Goal: Task Accomplishment & Management: Manage account settings

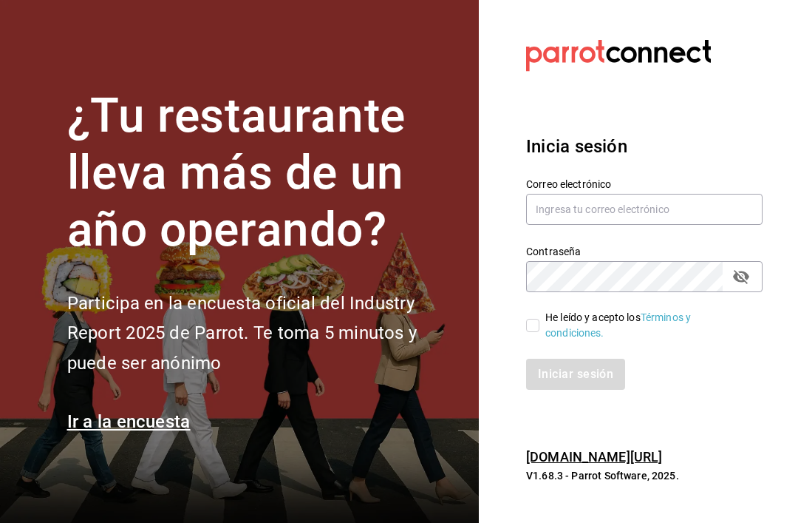
scroll to position [95, 0]
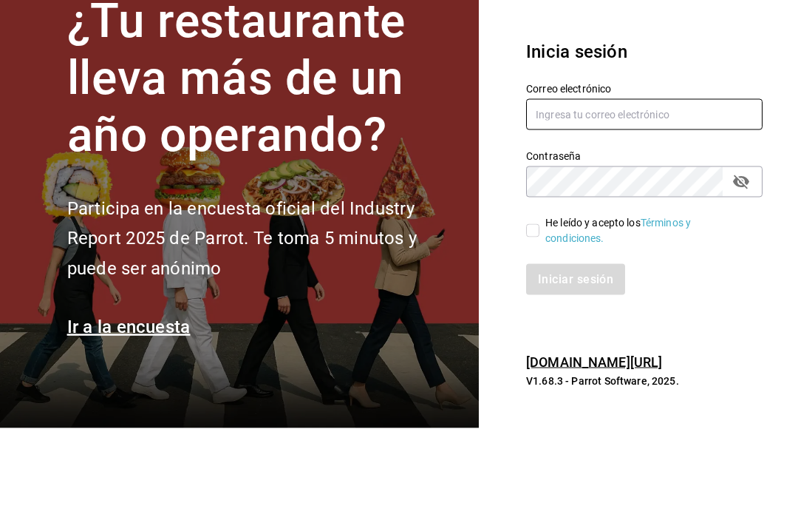
type input "Muyrosagante@gmail.com"
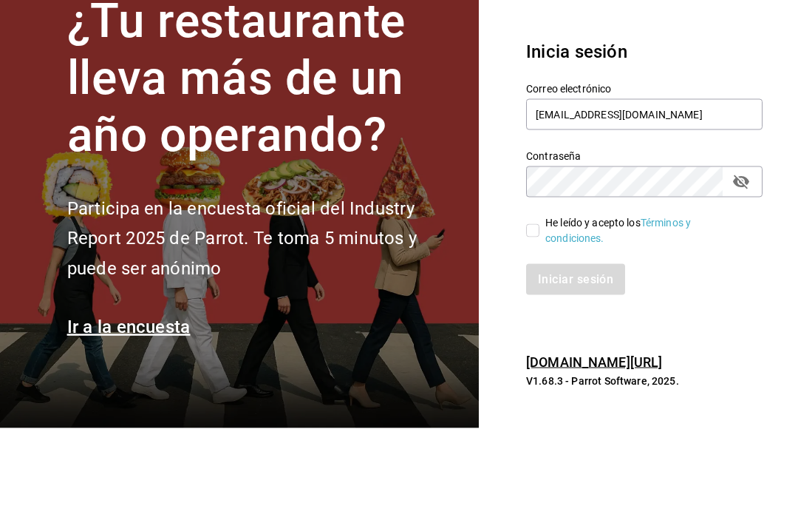
scroll to position [47, 0]
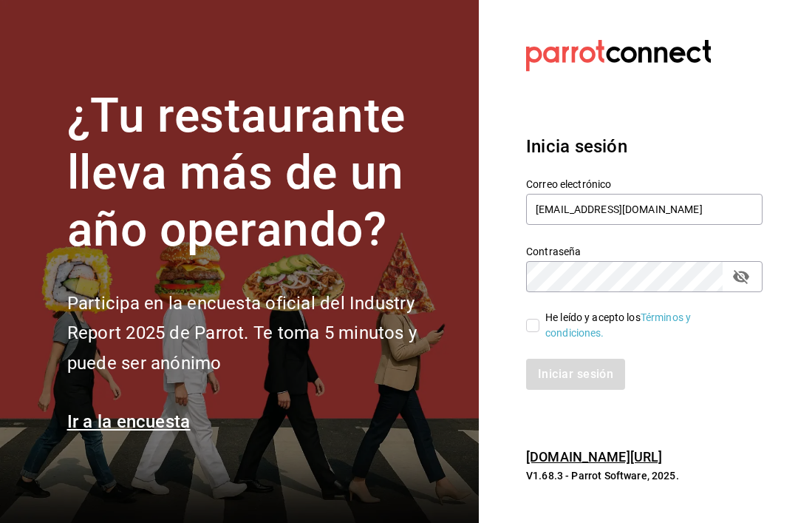
click at [539, 319] on input "He leído y acepto los Términos y condiciones." at bounding box center [532, 325] width 13 height 13
checkbox input "true"
click at [578, 359] on button "Iniciar sesión" at bounding box center [576, 374] width 101 height 31
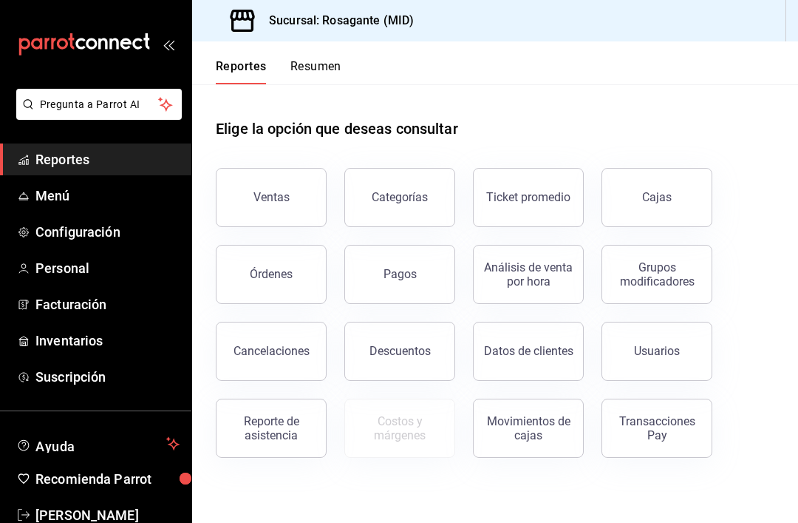
click at [45, 195] on span "Menú" at bounding box center [107, 196] width 144 height 20
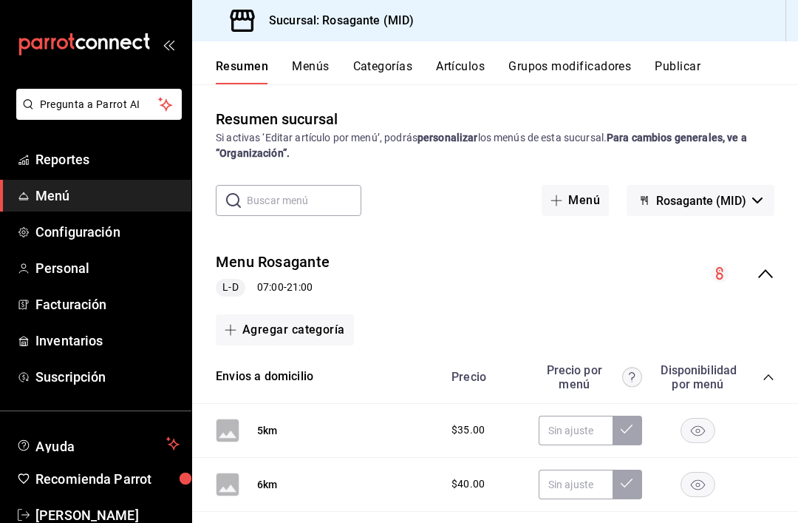
click at [393, 68] on button "Categorías" at bounding box center [383, 71] width 60 height 25
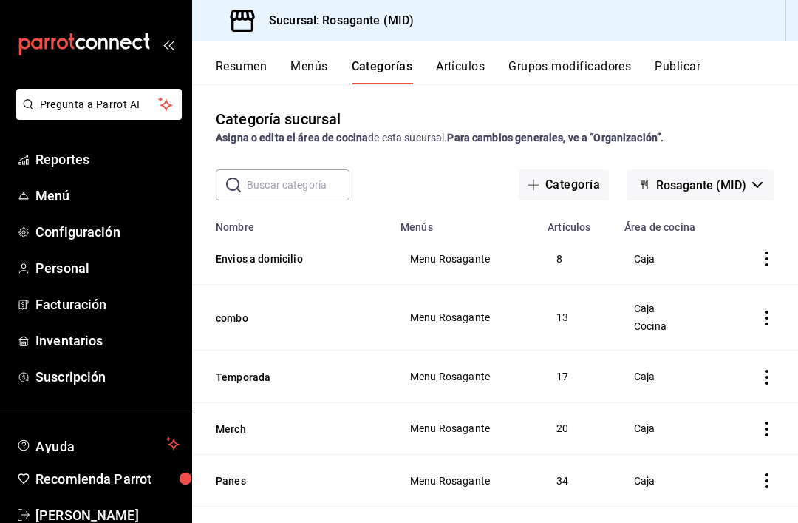
click at [465, 72] on button "Artículos" at bounding box center [460, 71] width 49 height 25
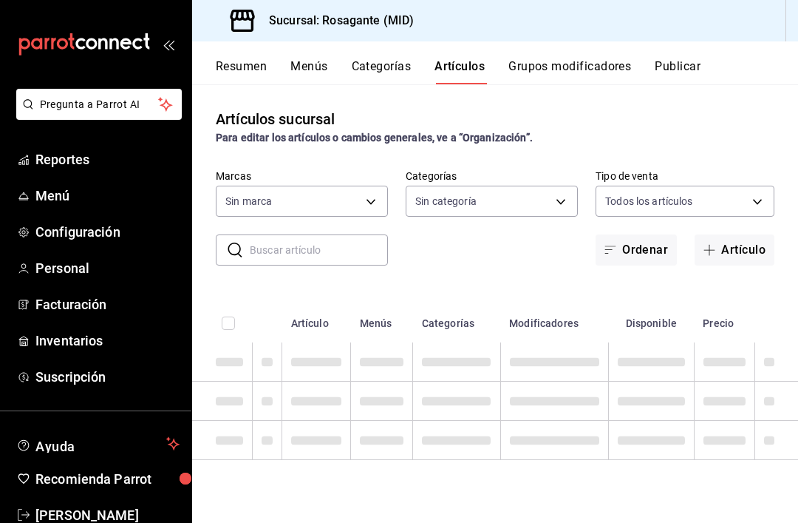
type input "917bcdc4-3ddc-4910-aea4-696ee6d71abf"
type input "62f7921c-d400-49ec-b2a6-c54ad03ff6c7,869947e6-2521-44f2-bca2-dab146041995,5cccd…"
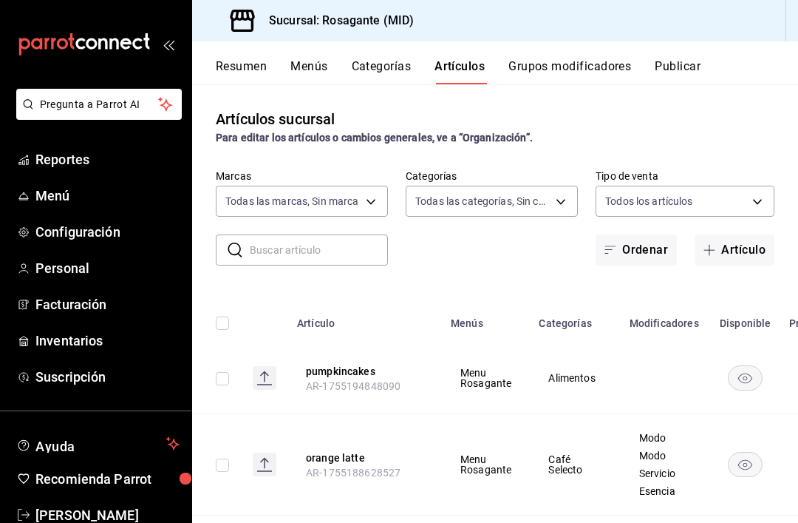
click at [51, 234] on span "Configuración" at bounding box center [107, 232] width 144 height 20
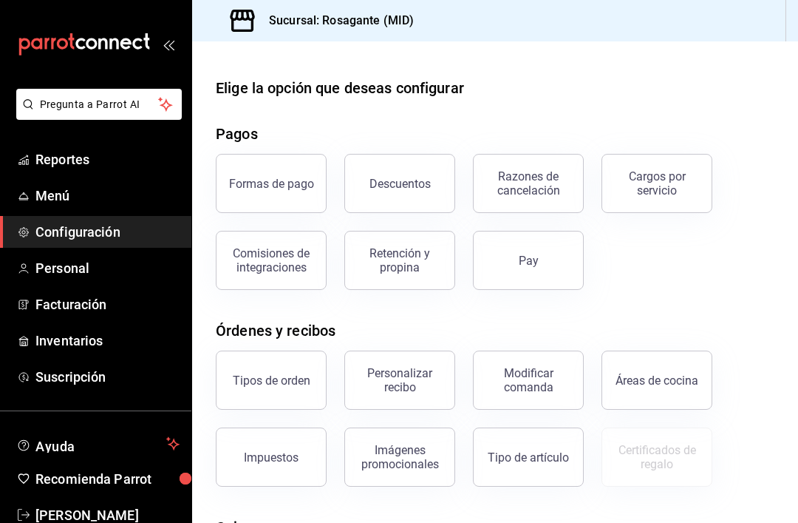
click at [430, 194] on button "Descuentos" at bounding box center [400, 183] width 111 height 59
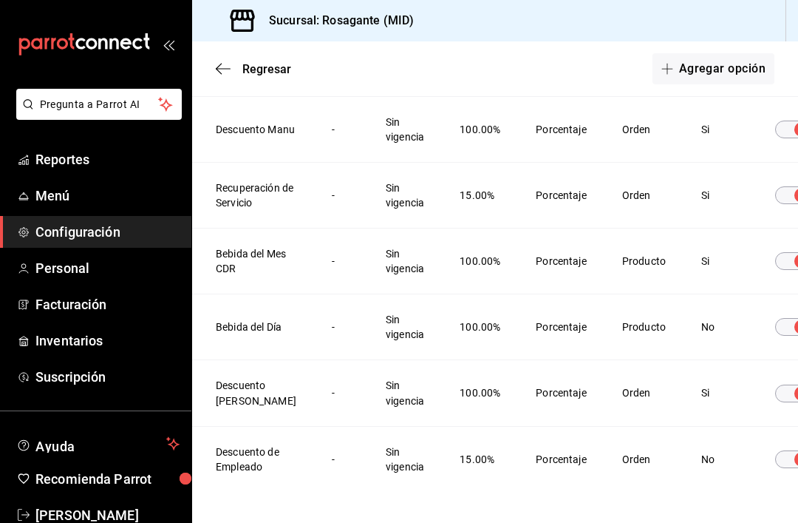
scroll to position [267, 0]
